Goal: Task Accomplishment & Management: Manage account settings

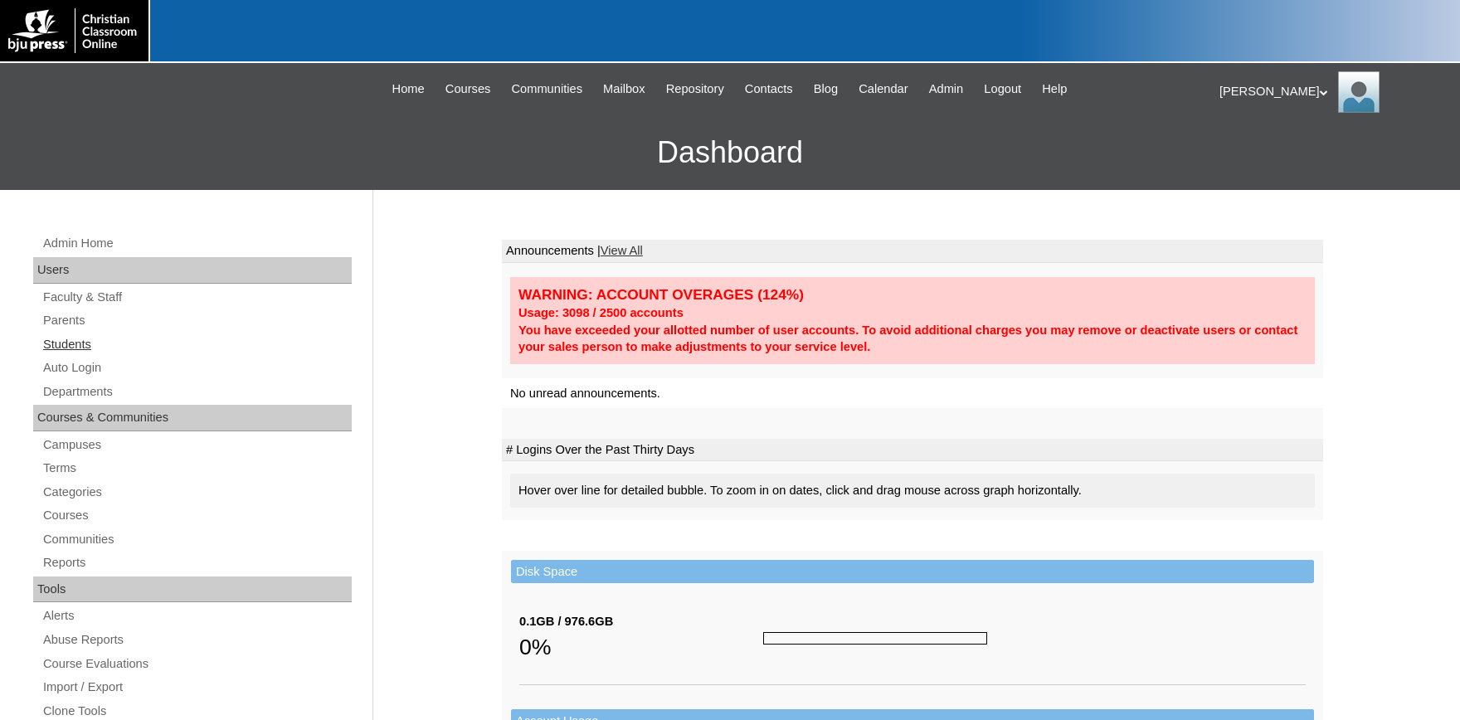
click at [68, 343] on link "Students" at bounding box center [196, 344] width 310 height 21
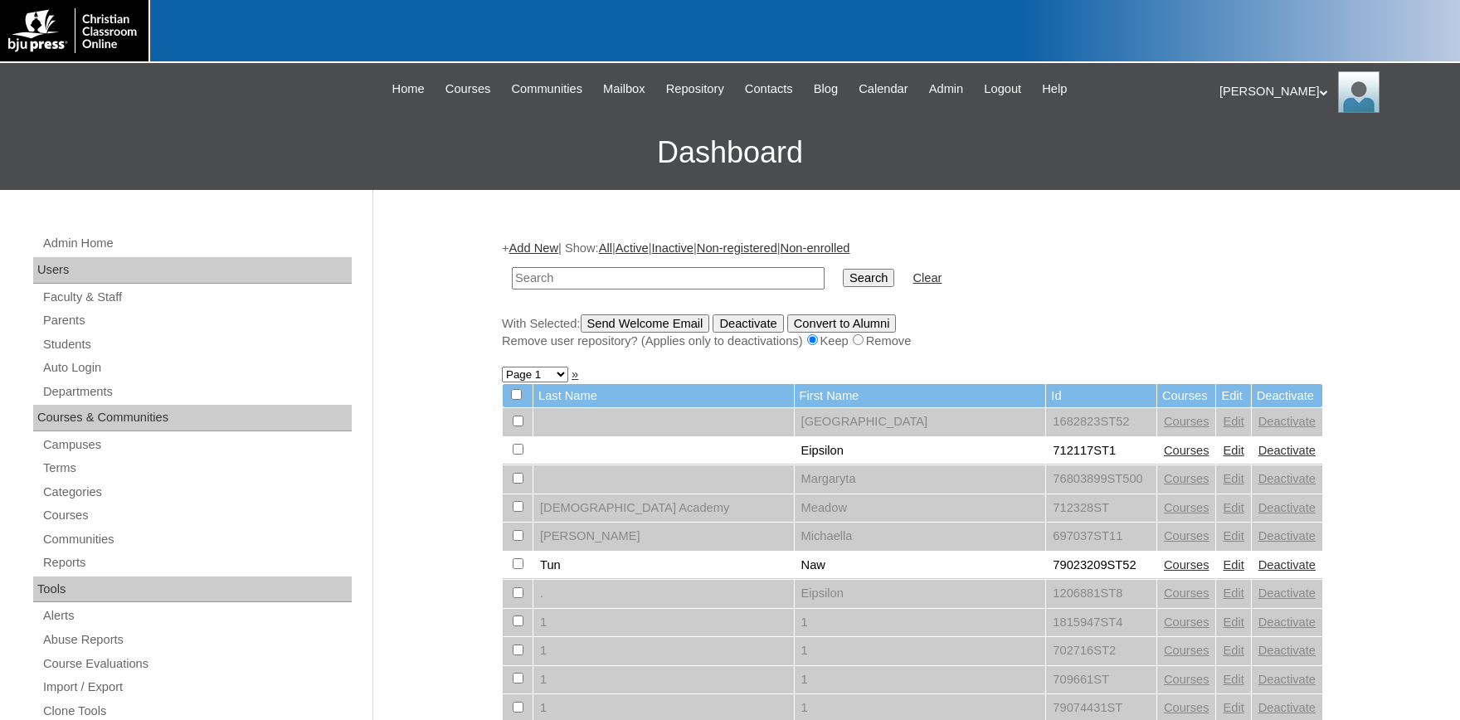
click at [571, 280] on input "text" at bounding box center [668, 278] width 313 height 22
type input "jacobp@theorchardclassicalcommunity.com"
click at [850, 280] on input "Search" at bounding box center [868, 278] width 51 height 18
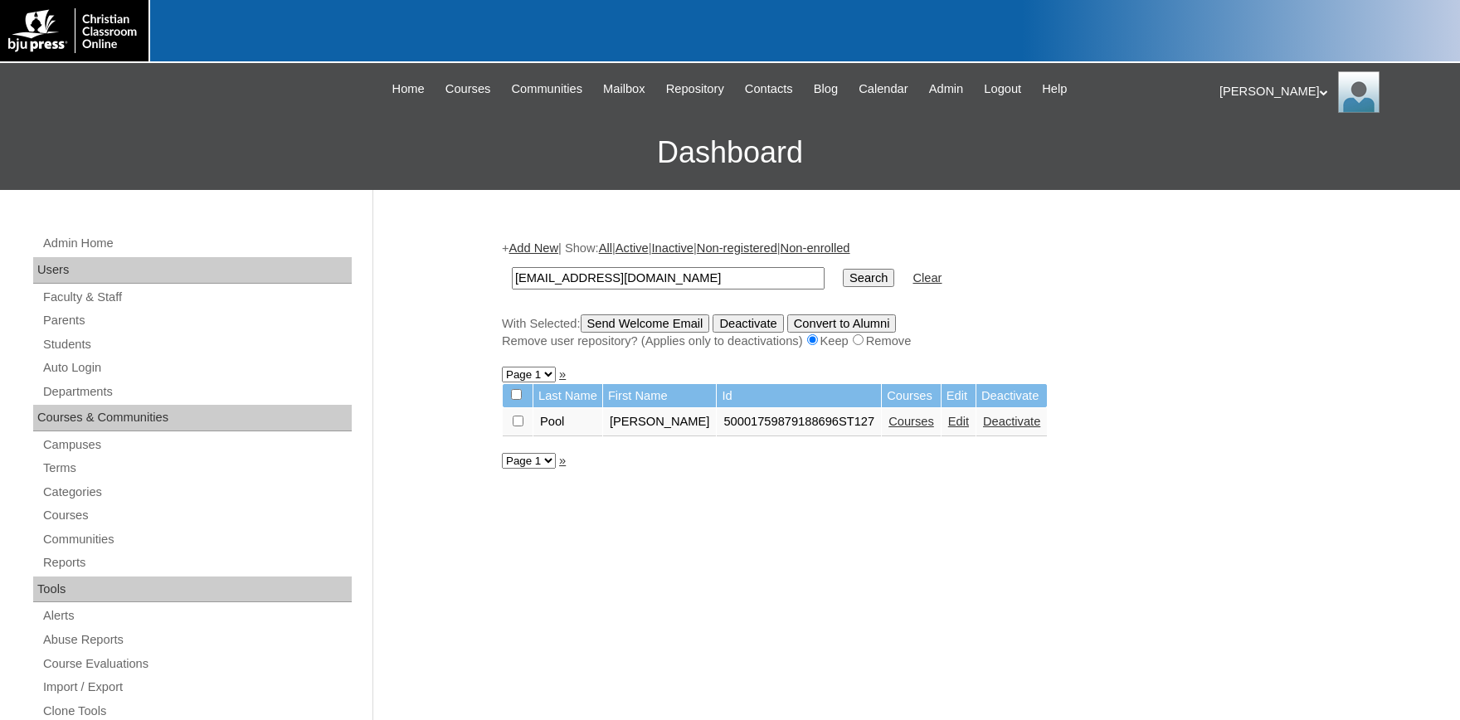
click at [948, 428] on link "Edit" at bounding box center [958, 421] width 21 height 13
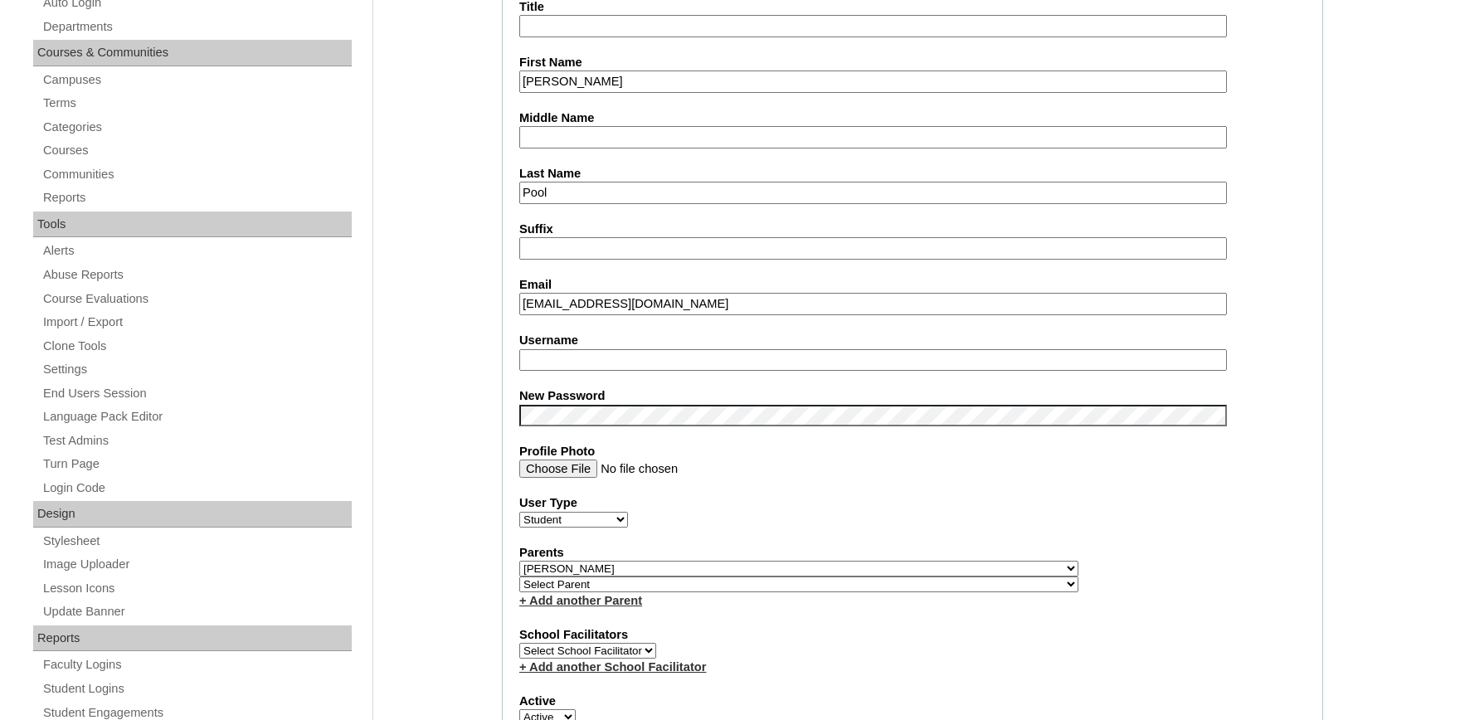
click at [635, 355] on input "Username" at bounding box center [873, 360] width 708 height 22
type input "JPool"
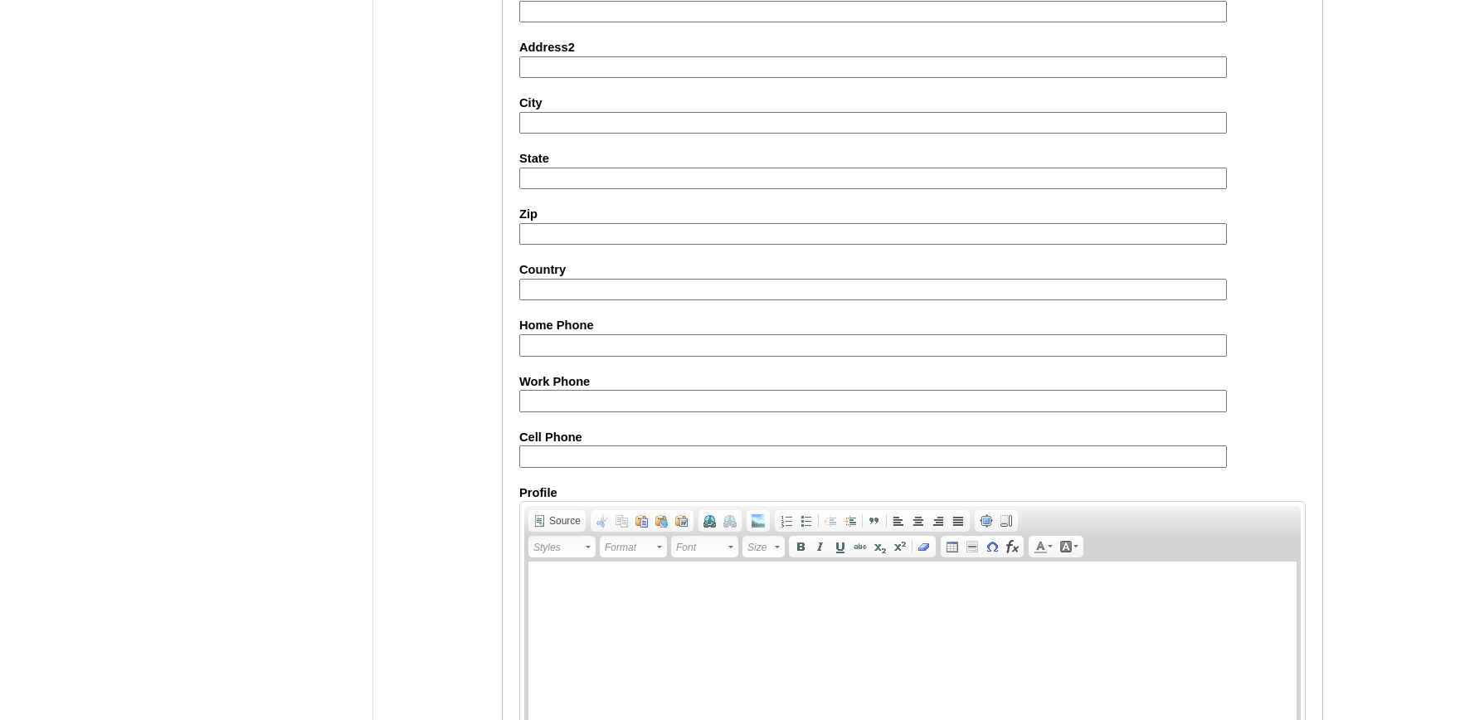
scroll to position [1829, 0]
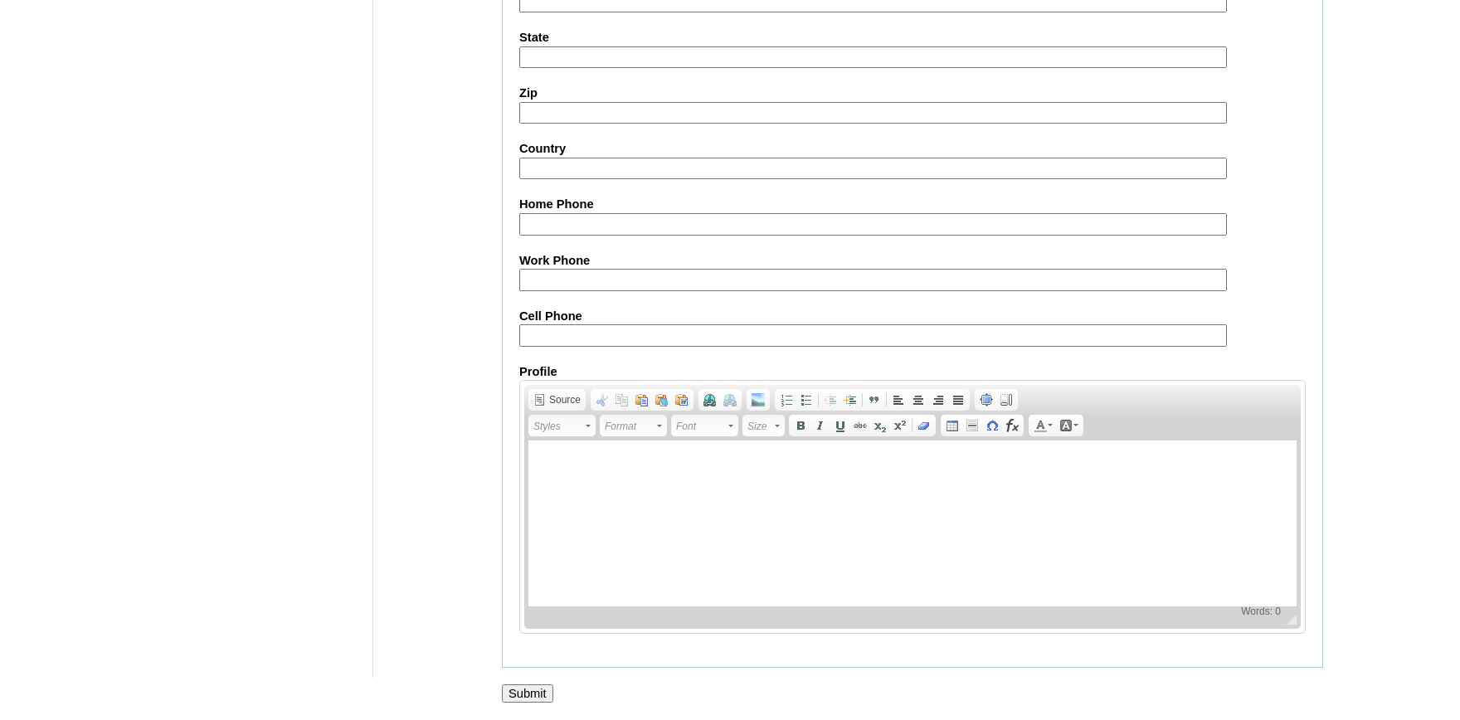
click at [533, 692] on input "Submit" at bounding box center [527, 694] width 51 height 18
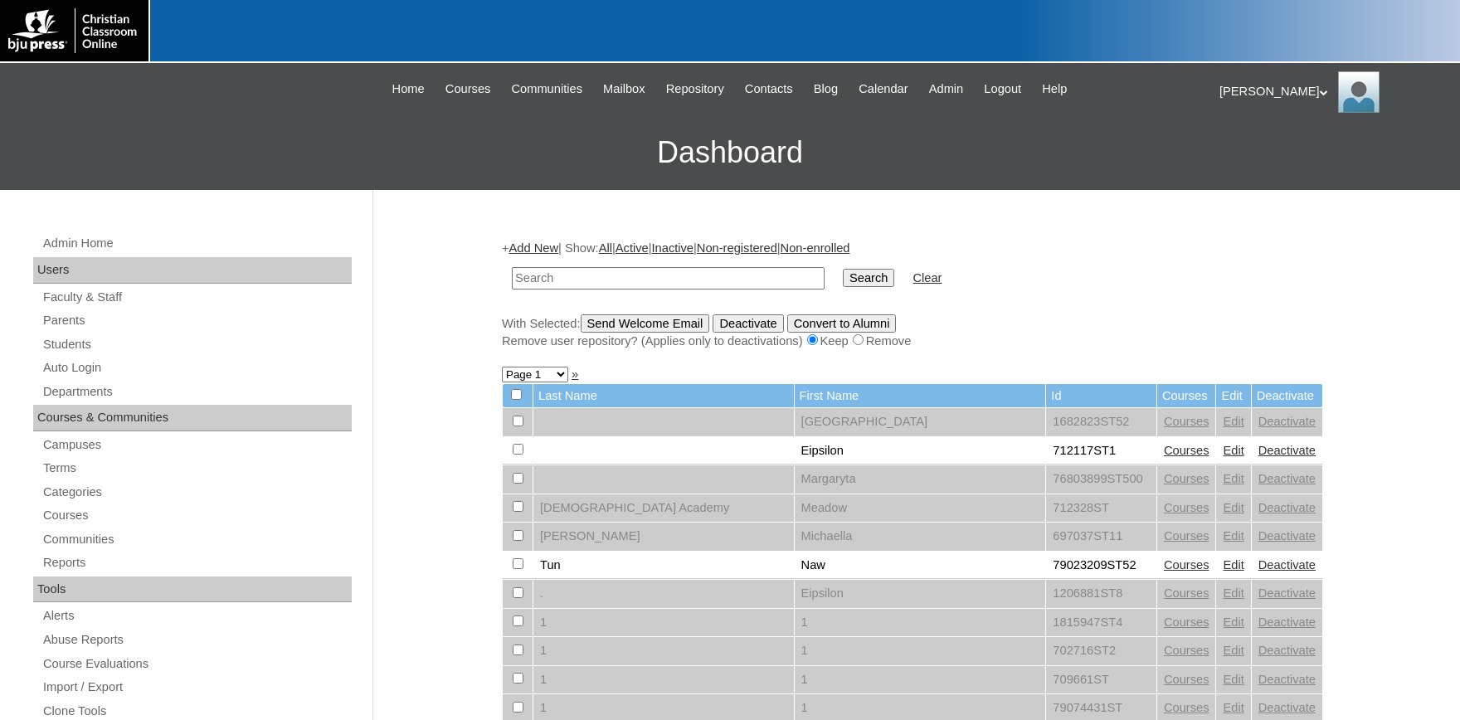
click at [1323, 342] on div "Remove user repository? (Applies only to deactivations) Keep Remove" at bounding box center [912, 341] width 821 height 17
